Goal: Task Accomplishment & Management: Use online tool/utility

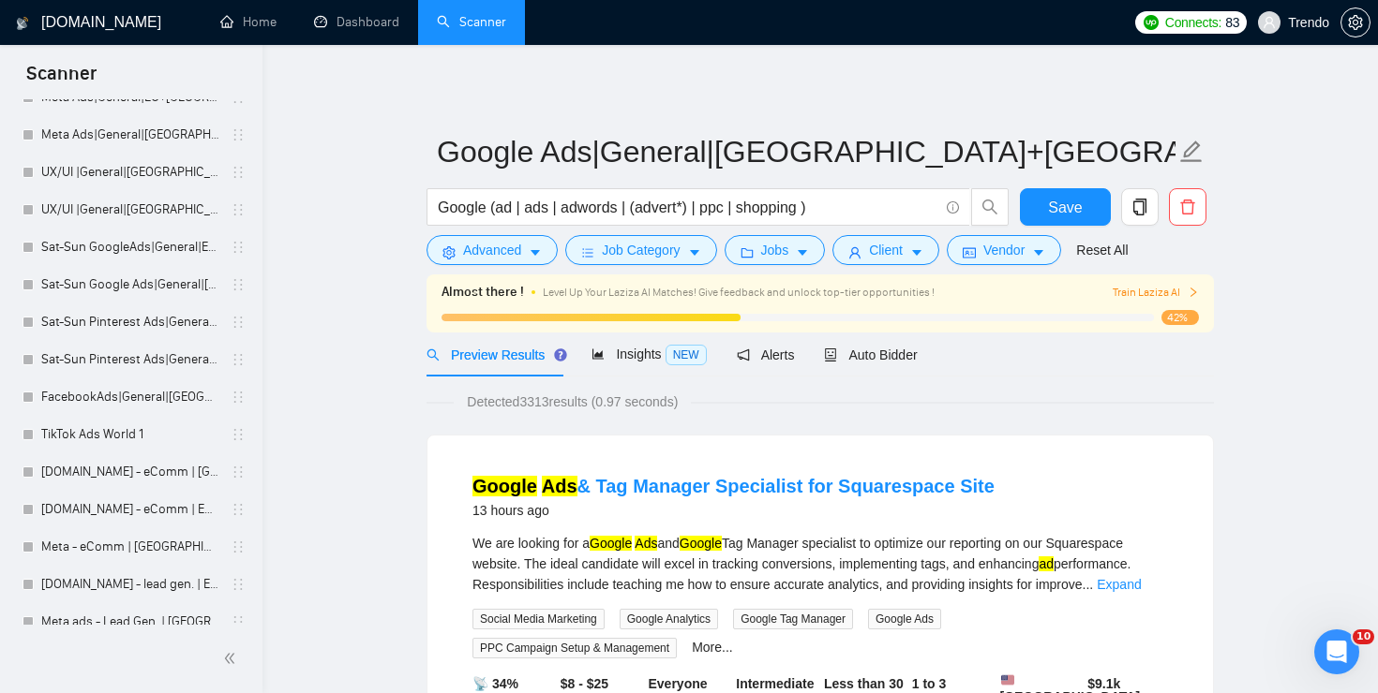
scroll to position [879, 0]
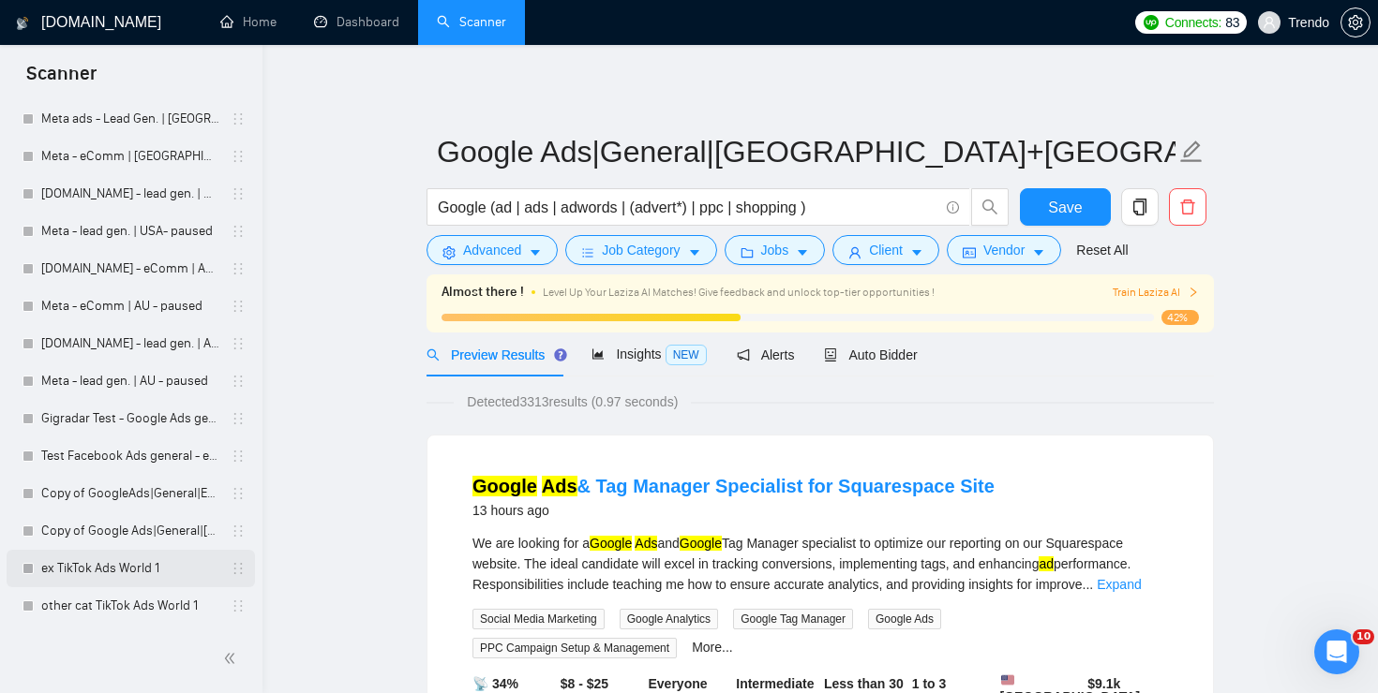
click at [108, 568] on link "ex TikTok Ads World 1" at bounding box center [130, 568] width 178 height 37
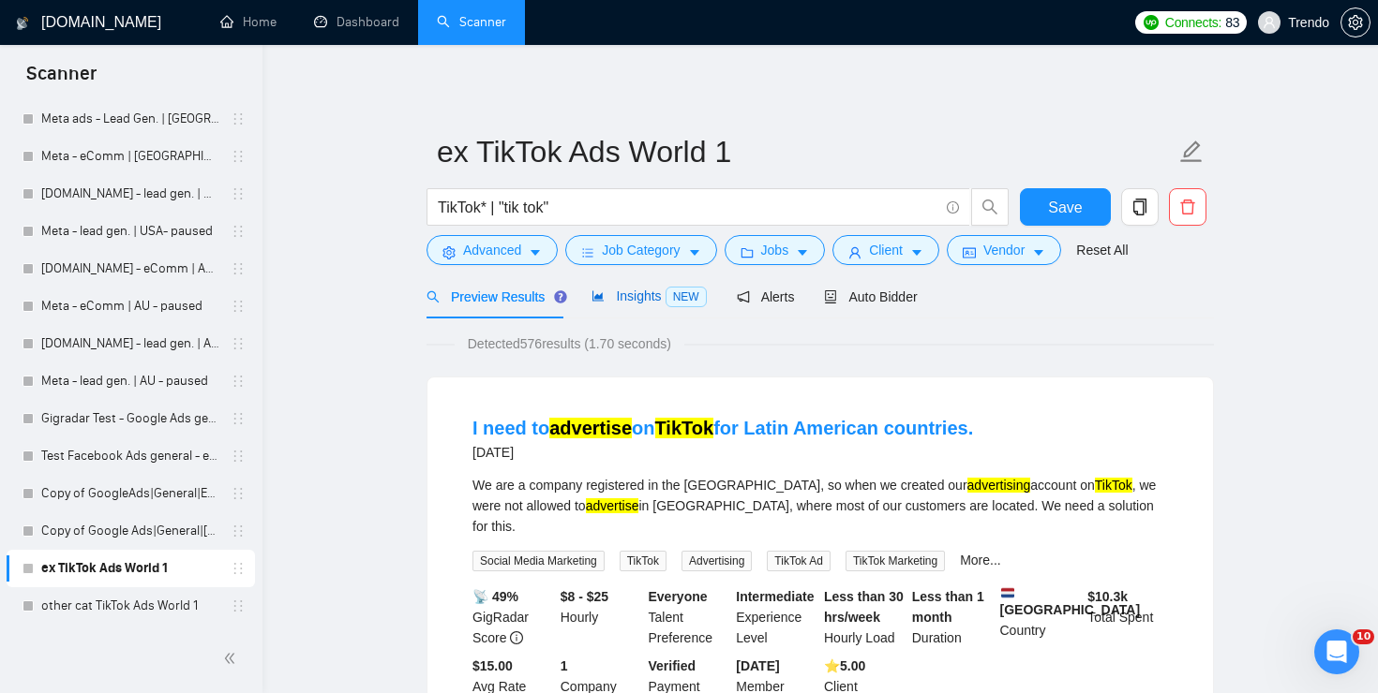
click at [629, 306] on div "Insights NEW" at bounding box center [648, 297] width 114 height 22
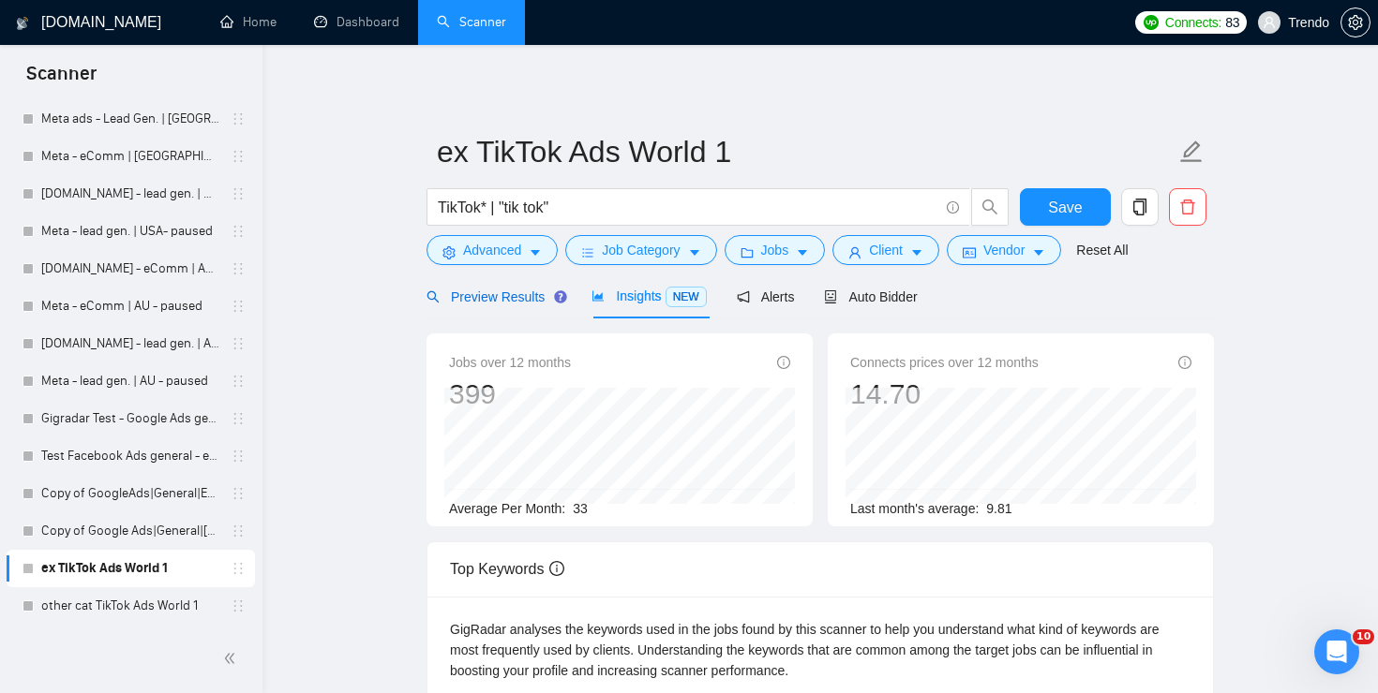
click at [516, 301] on span "Preview Results" at bounding box center [493, 297] width 135 height 15
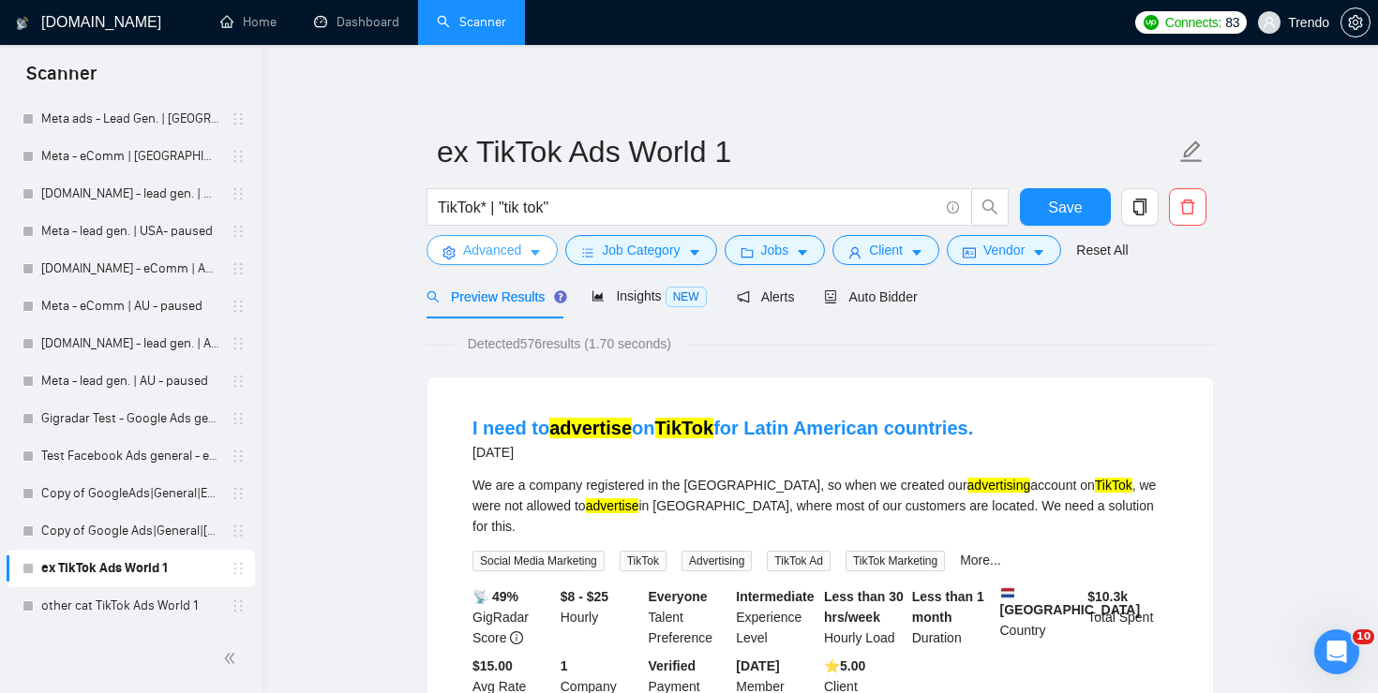
click at [537, 253] on icon "caret-down" at bounding box center [534, 254] width 9 height 6
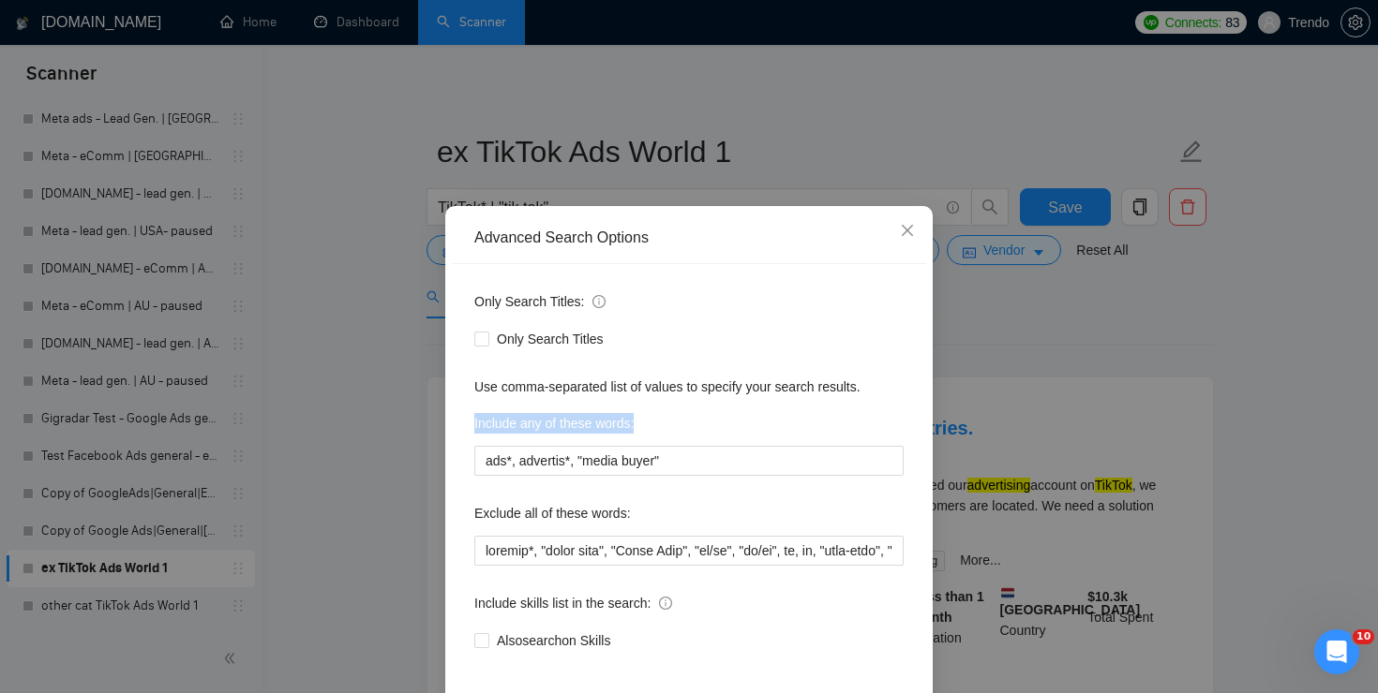
drag, startPoint x: 472, startPoint y: 424, endPoint x: 698, endPoint y: 418, distance: 225.9
click at [698, 418] on div "Only Search Titles: Only Search Titles Use comma-separated list of values to sp…" at bounding box center [689, 482] width 474 height 437
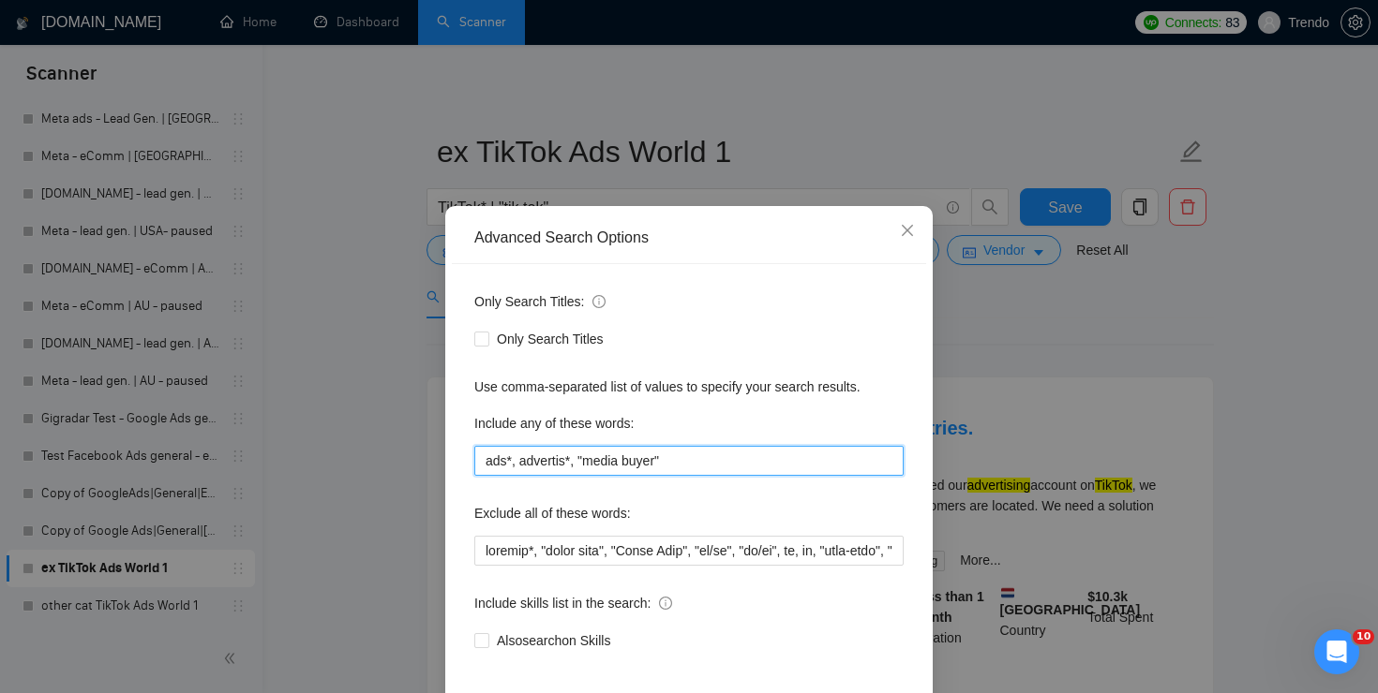
drag, startPoint x: 486, startPoint y: 459, endPoint x: 673, endPoint y: 458, distance: 186.5
click at [674, 458] on input "ads*, advertis*, "media buyer"" at bounding box center [688, 461] width 429 height 30
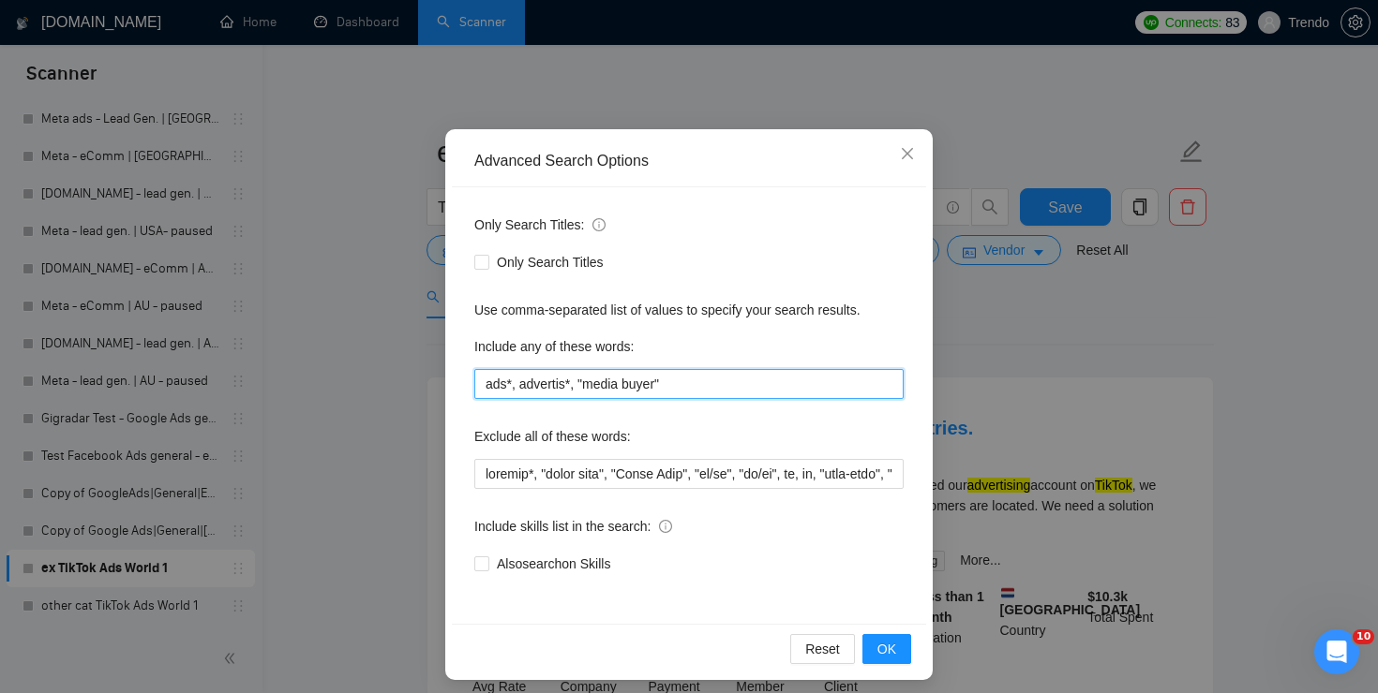
scroll to position [86, 0]
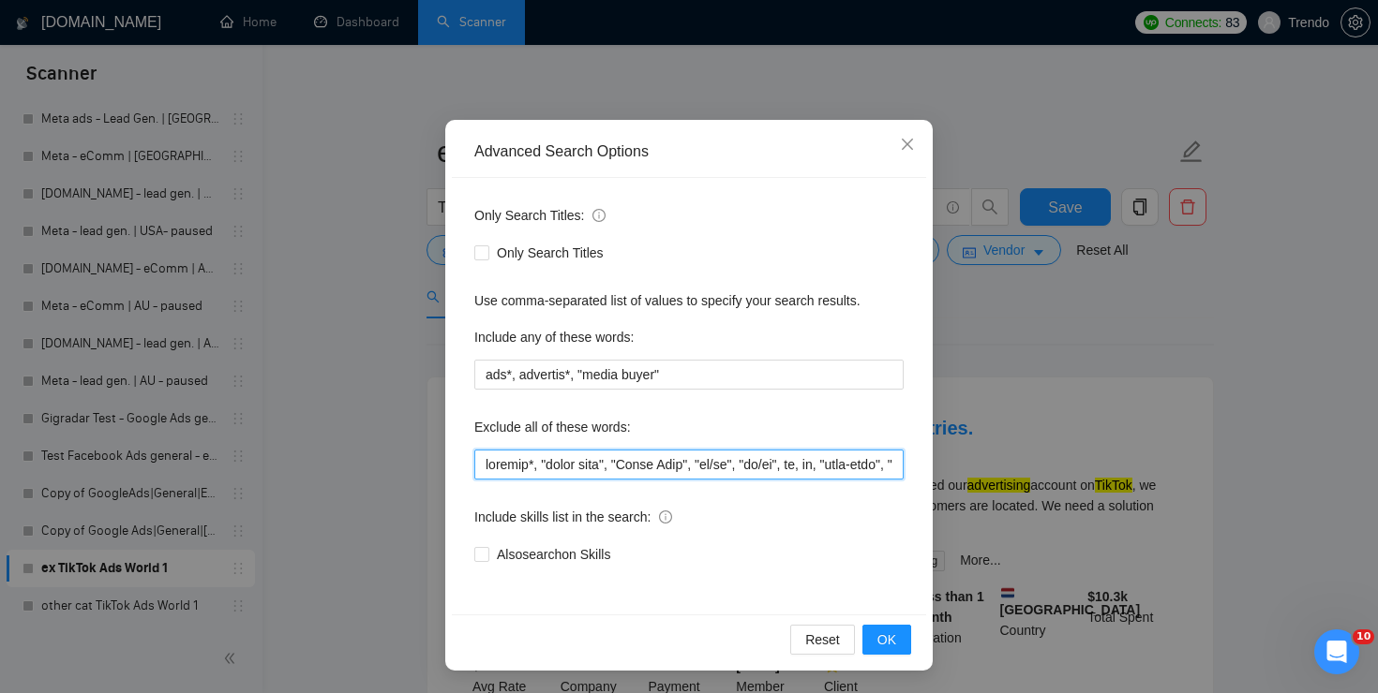
drag, startPoint x: 486, startPoint y: 465, endPoint x: 768, endPoint y: 480, distance: 282.5
click at [769, 482] on div "Only Search Titles: Only Search Titles Use comma-separated list of values to sp…" at bounding box center [689, 396] width 474 height 437
click at [1106, 358] on div "Advanced Search Options Only Search Titles: Only Search Titles Use comma-separa…" at bounding box center [689, 346] width 1378 height 693
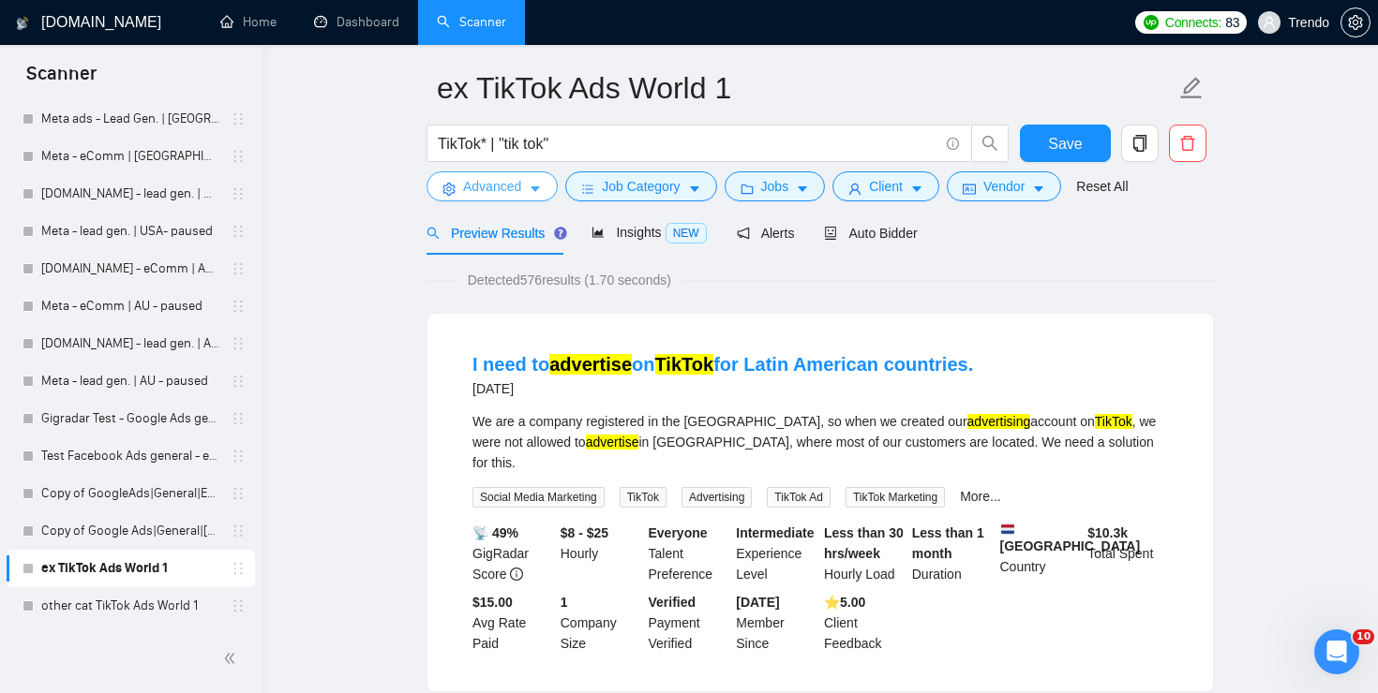
scroll to position [61, 0]
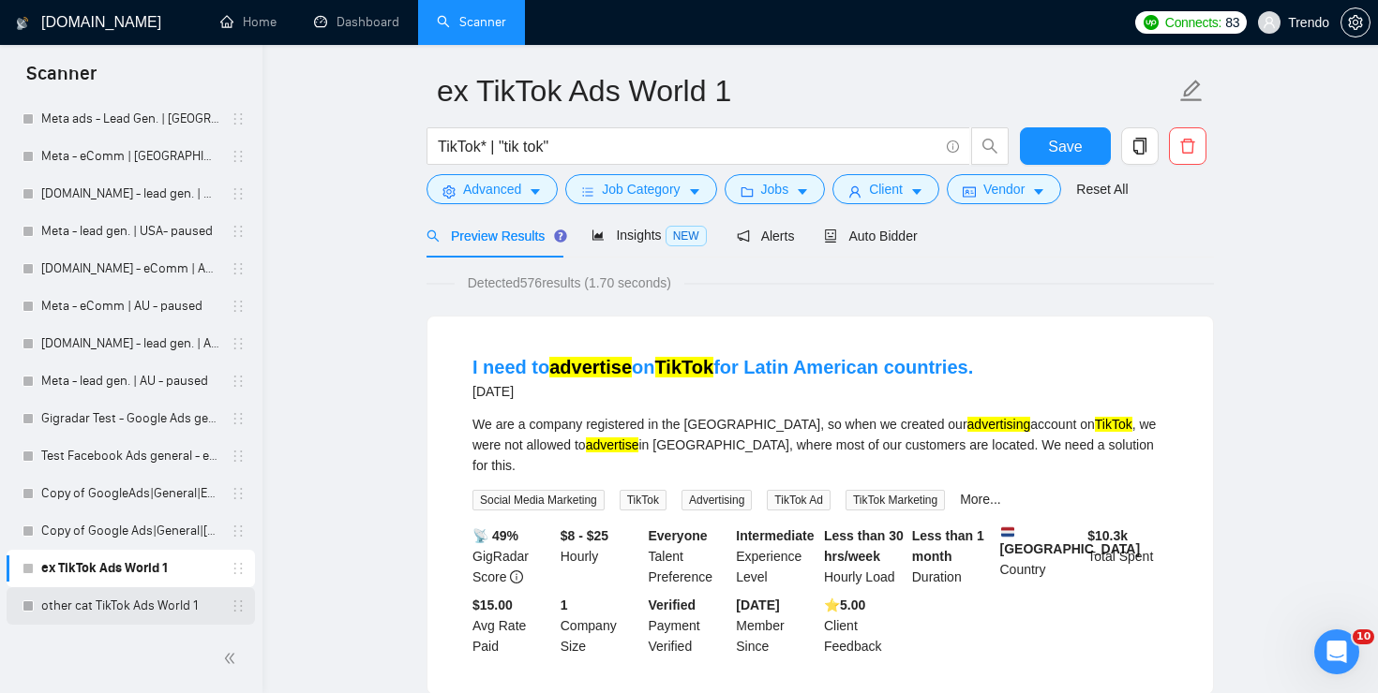
click at [113, 601] on link "other cat TikTok Ads World 1" at bounding box center [130, 606] width 178 height 37
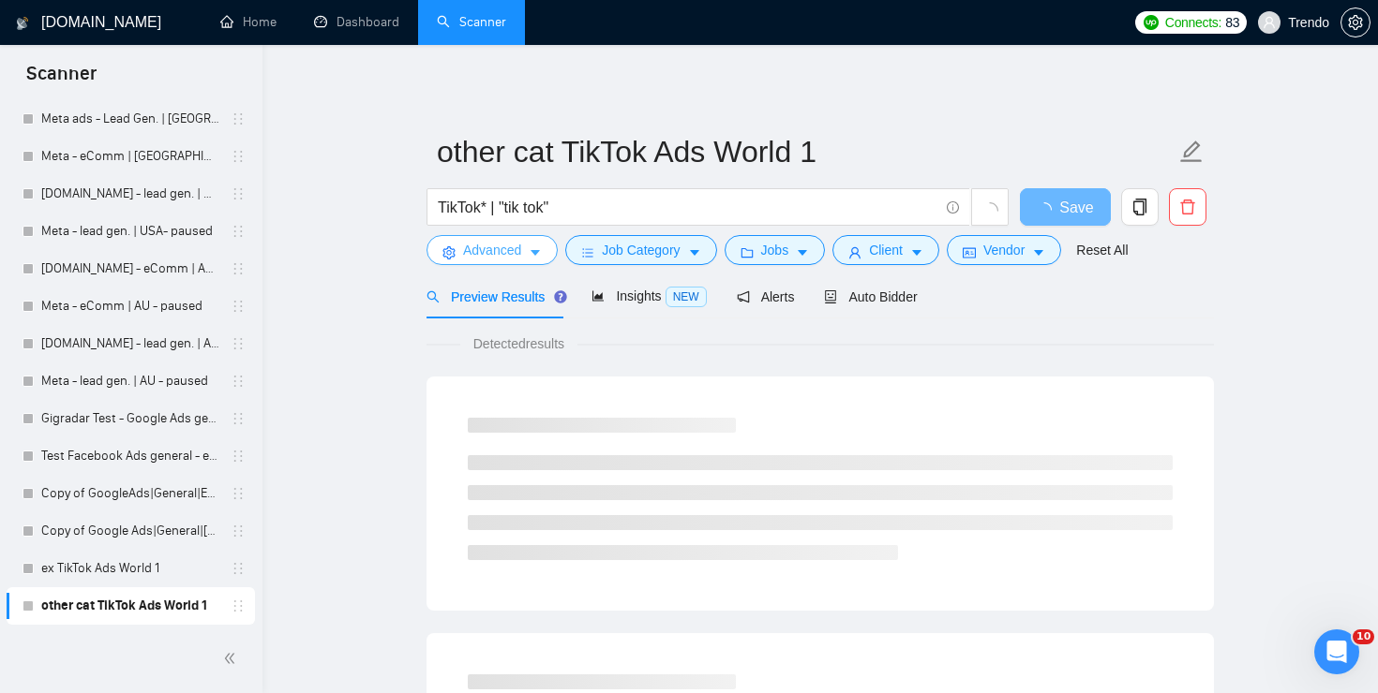
click at [537, 251] on icon "caret-down" at bounding box center [534, 254] width 9 height 6
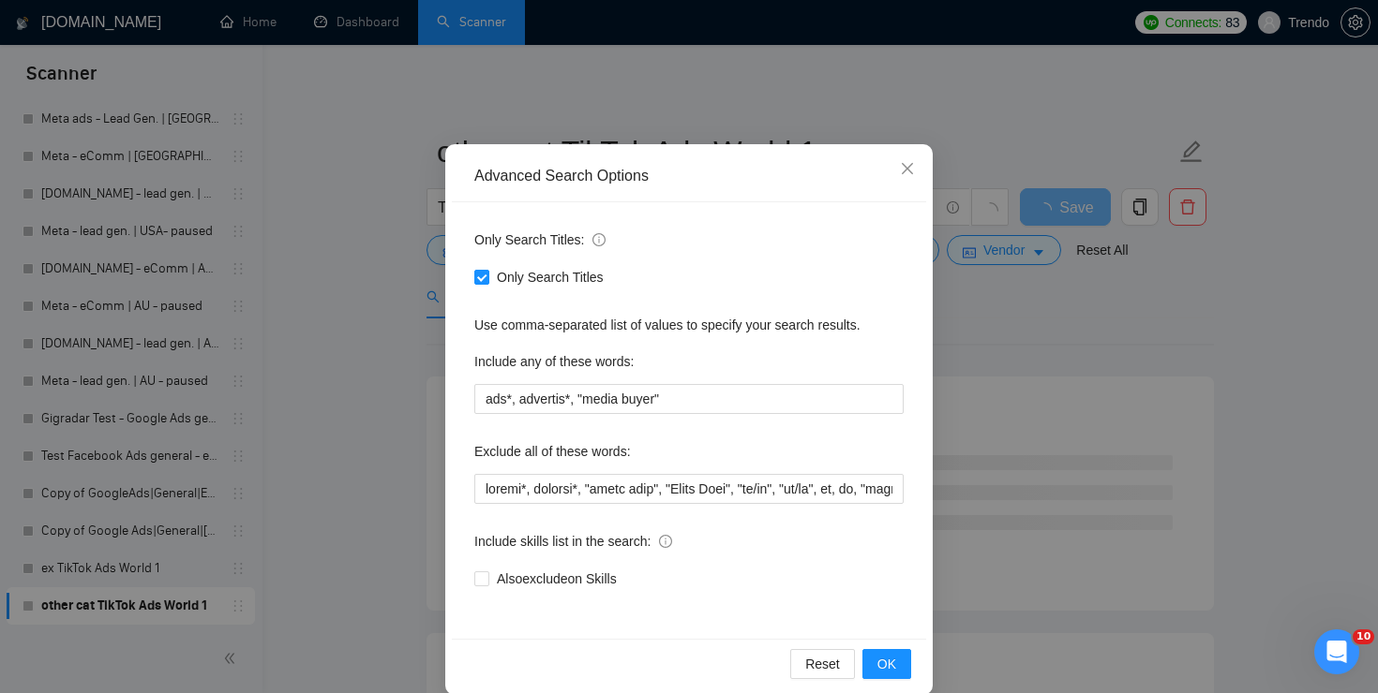
scroll to position [83, 0]
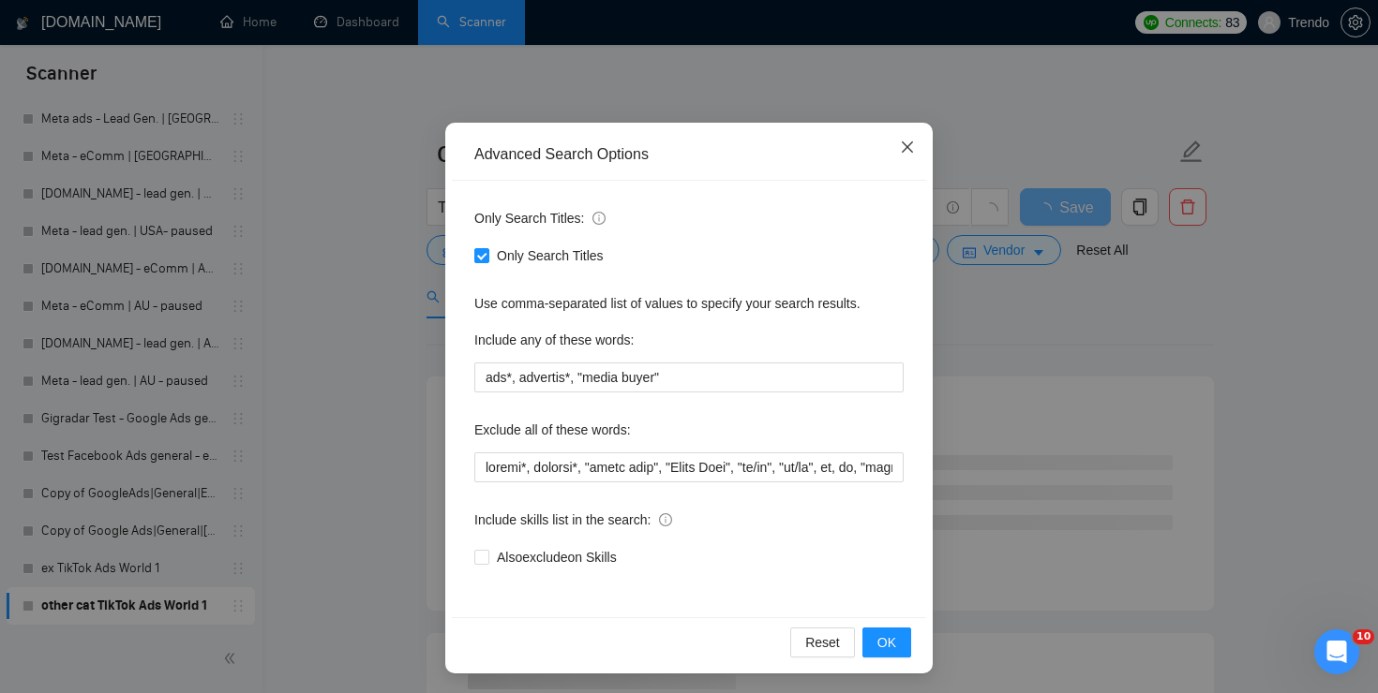
click at [902, 138] on span "Close" at bounding box center [907, 148] width 51 height 51
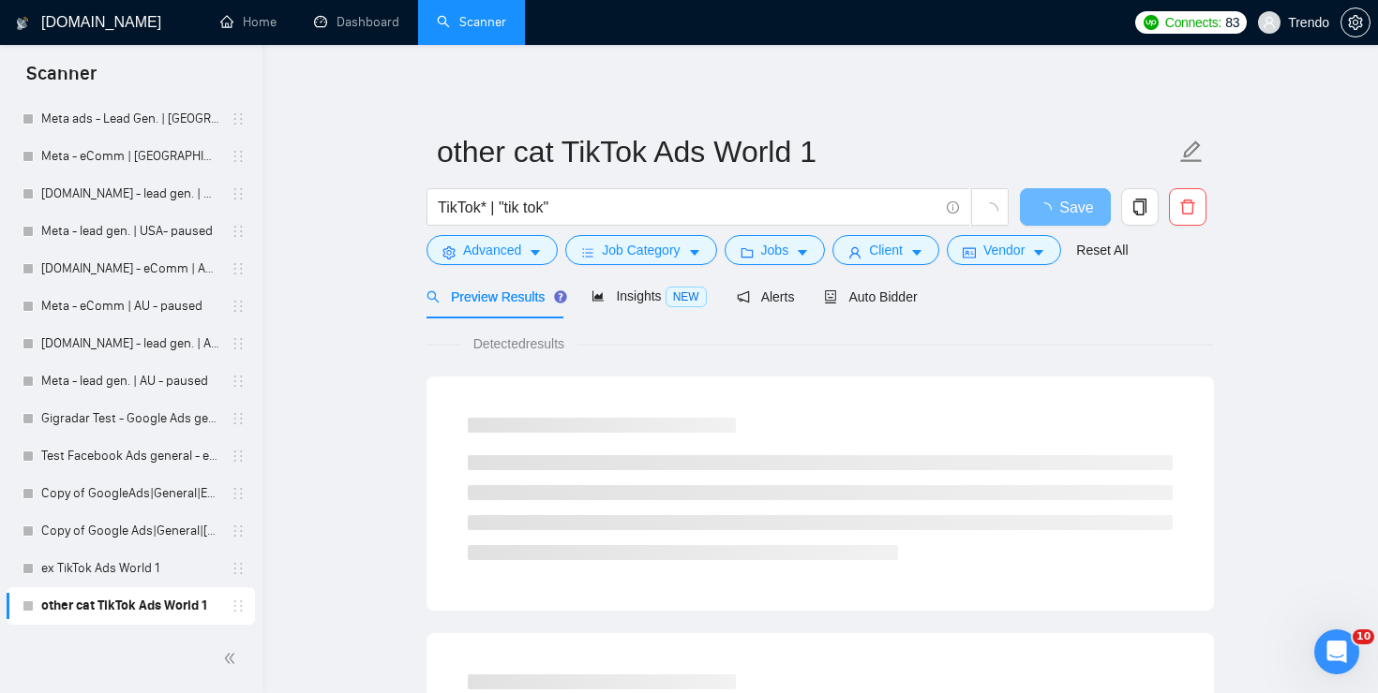
scroll to position [0, 0]
click at [674, 242] on span "Job Category" at bounding box center [641, 250] width 78 height 21
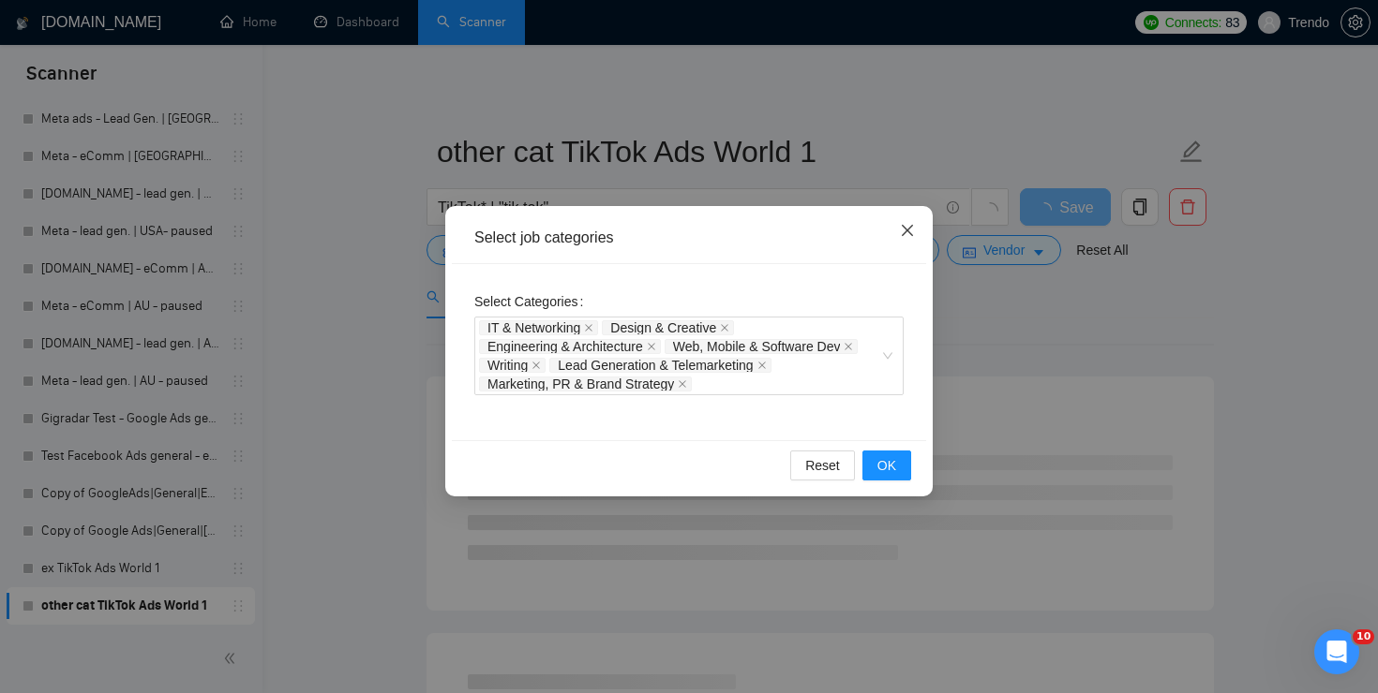
click at [908, 231] on icon "close" at bounding box center [907, 230] width 15 height 15
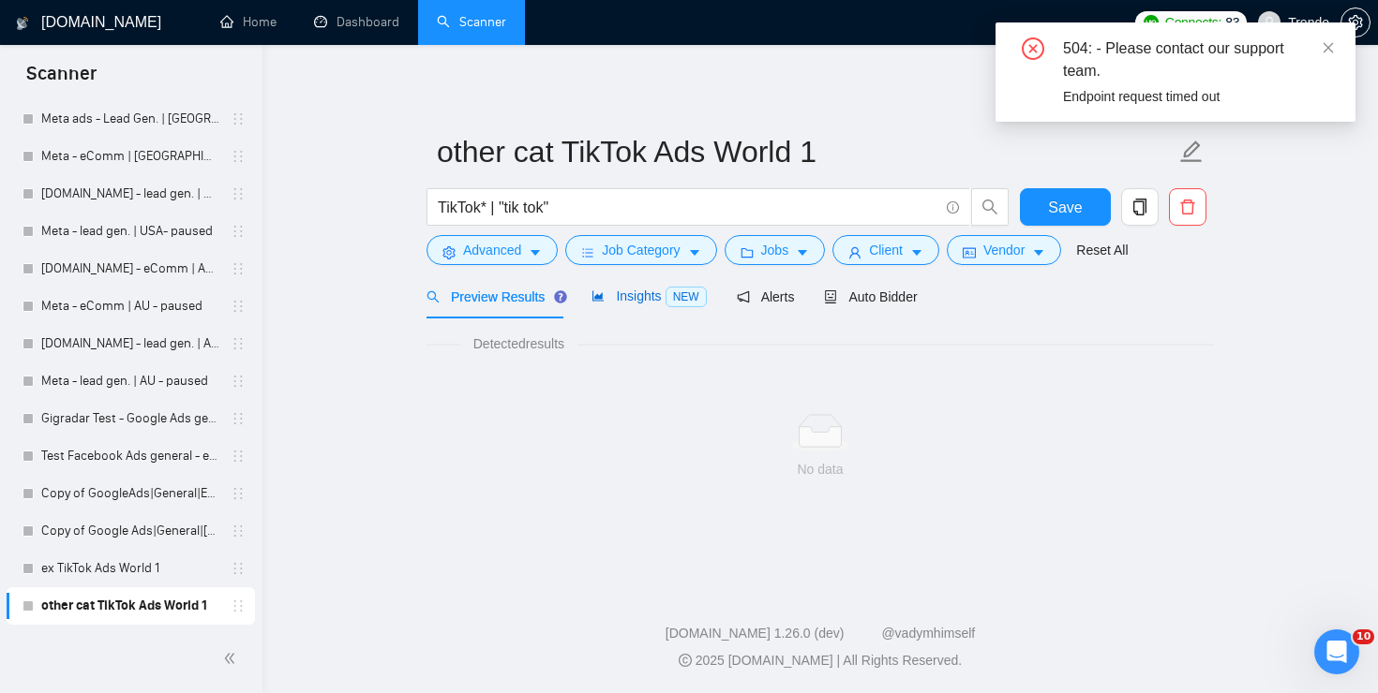
click at [664, 306] on div "Insights NEW" at bounding box center [648, 297] width 114 height 22
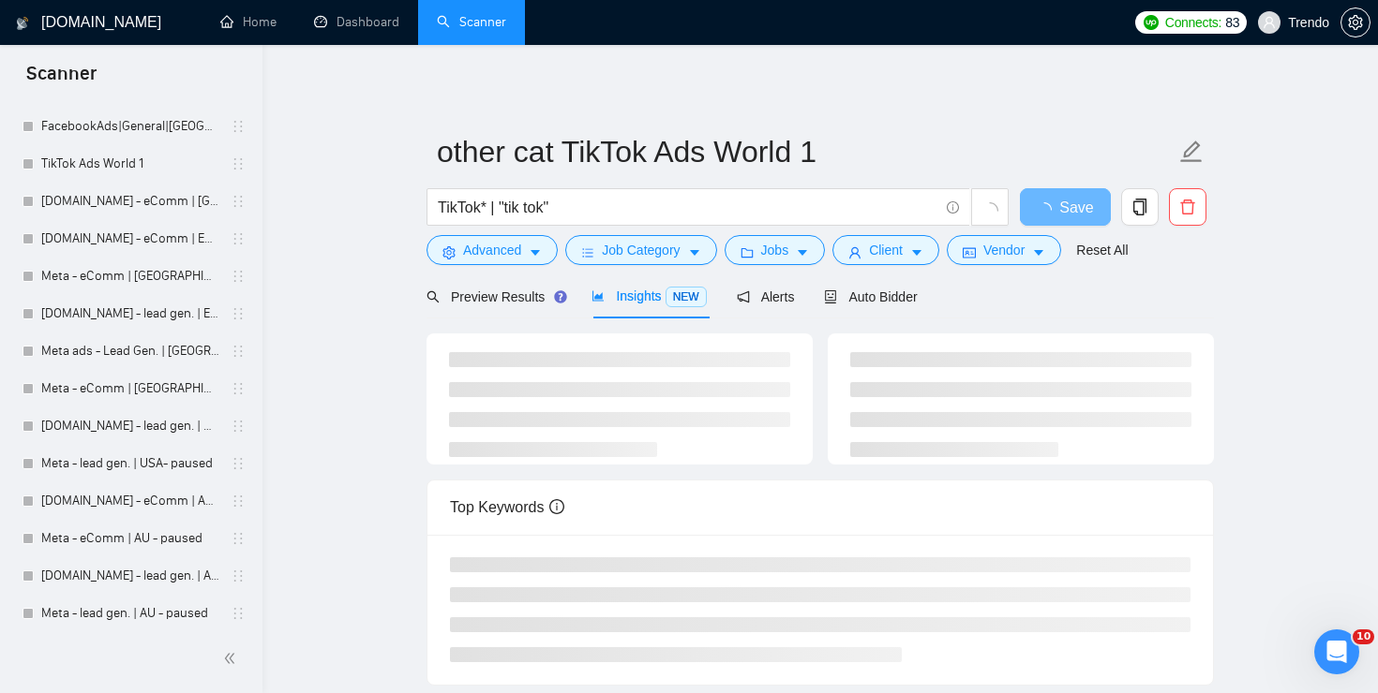
scroll to position [879, 0]
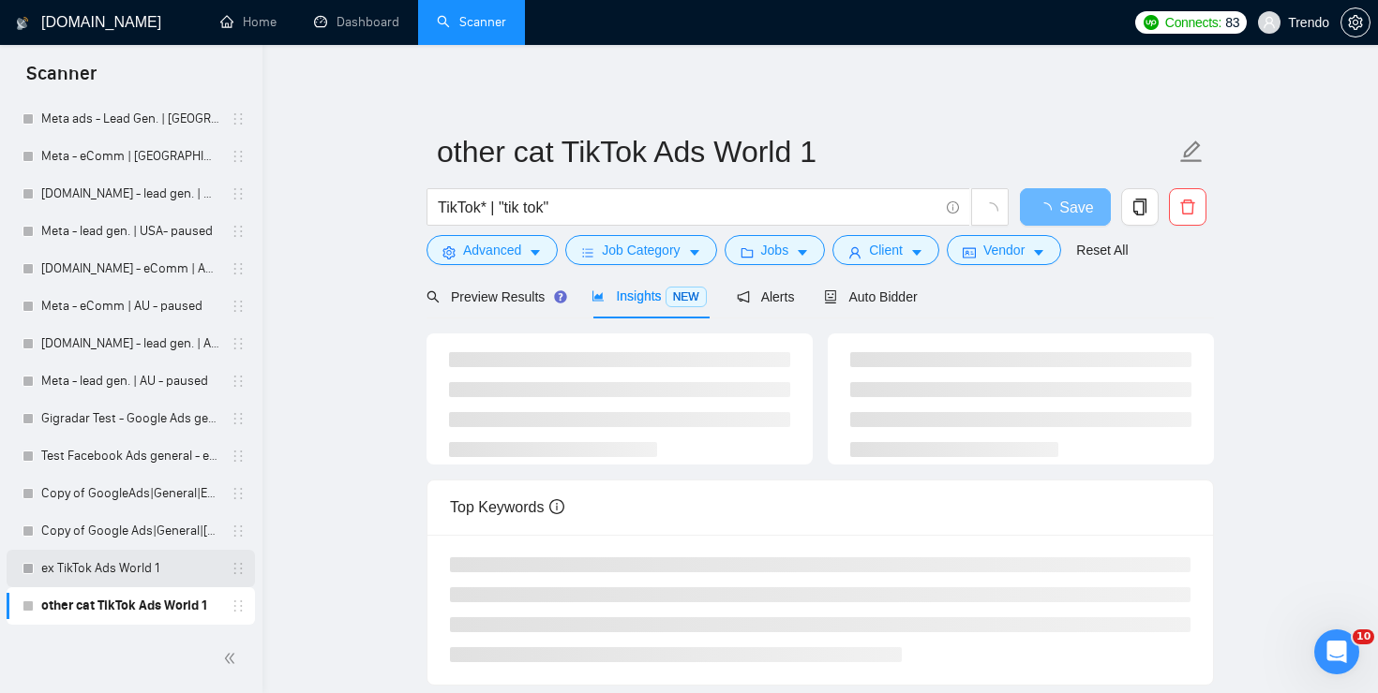
click at [112, 556] on link "ex TikTok Ads World 1" at bounding box center [130, 568] width 178 height 37
